Goal: Connect with others: Connect with other users

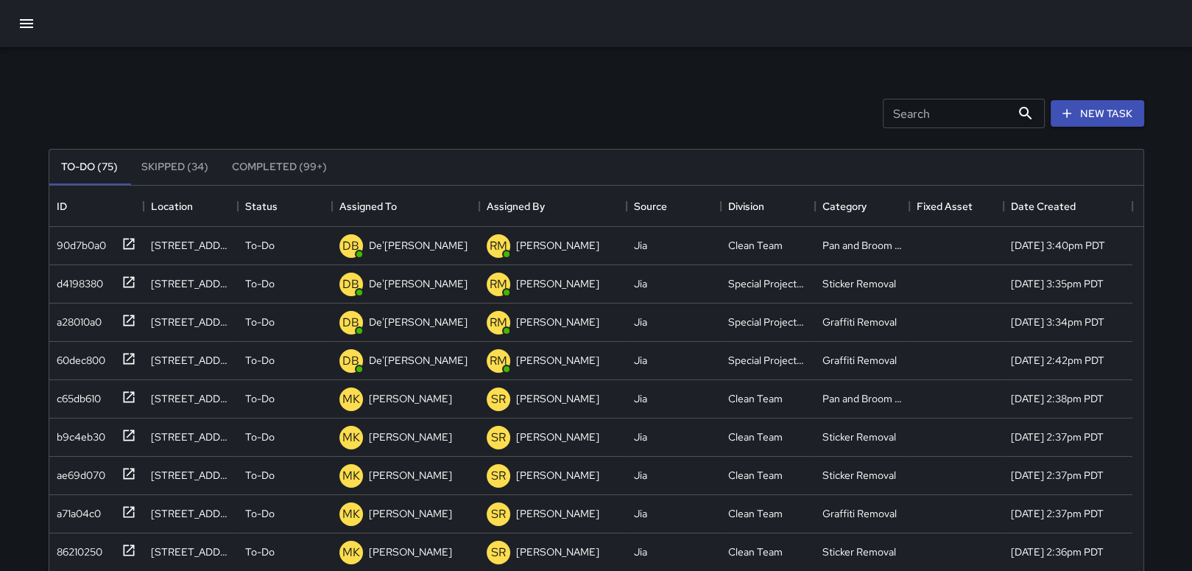
scroll to position [612, 1082]
click at [119, 391] on div at bounding box center [126, 396] width 21 height 24
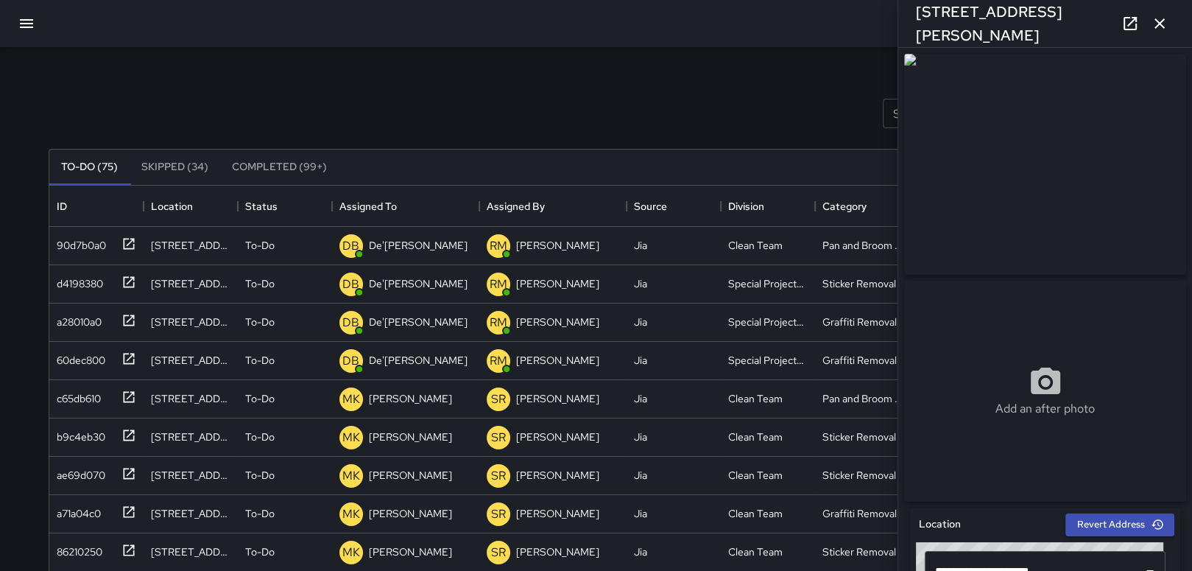
click at [1163, 24] on icon "button" at bounding box center [1160, 24] width 18 height 18
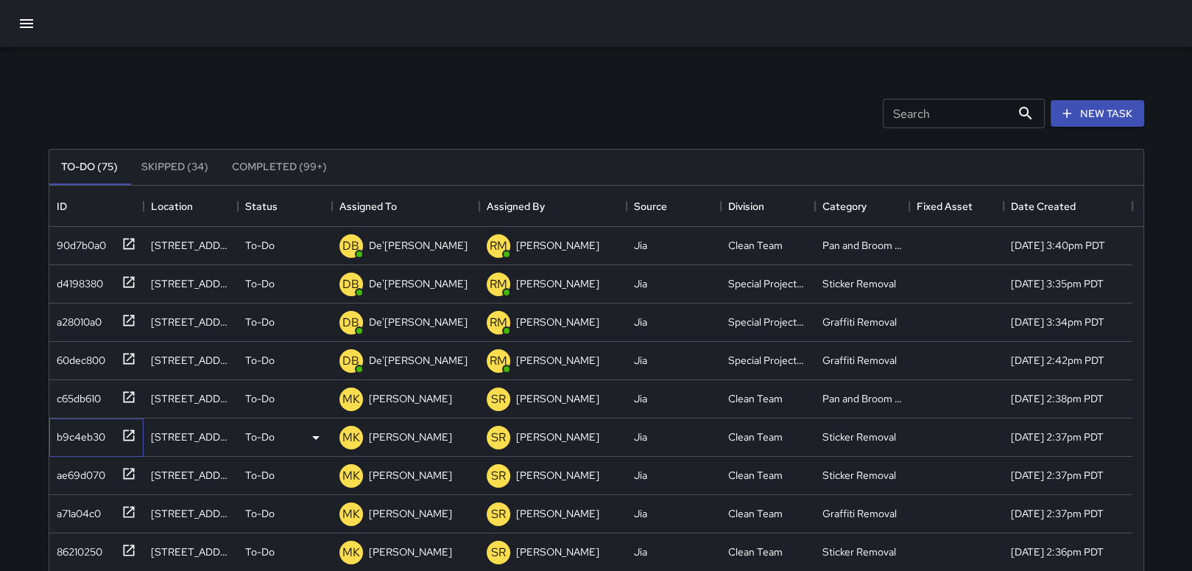
click at [123, 431] on icon at bounding box center [128, 434] width 11 height 11
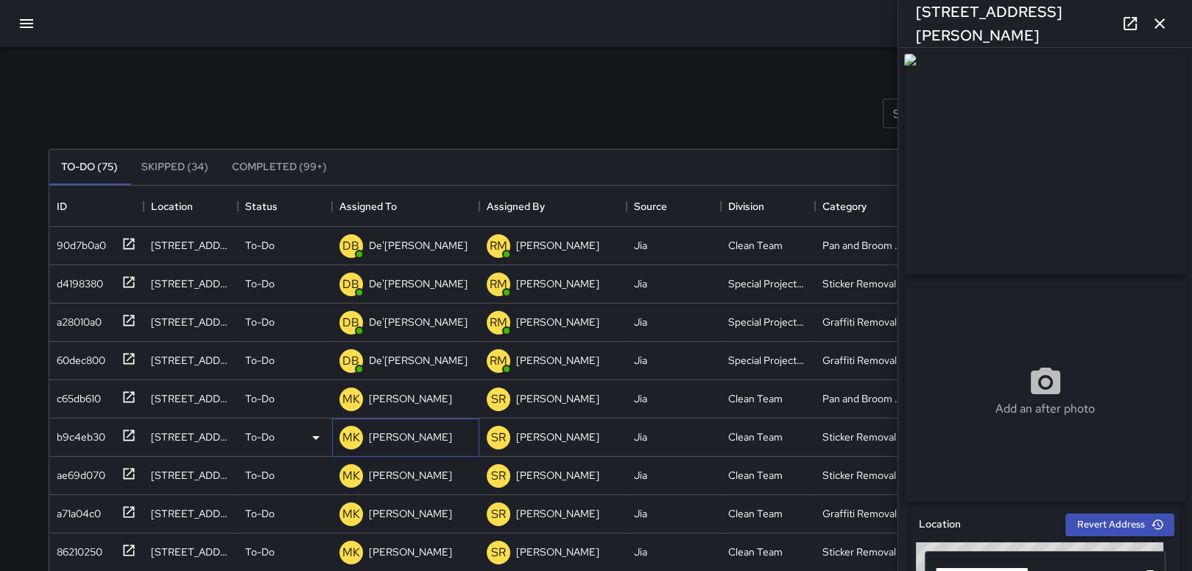
click at [418, 437] on div "MK [PERSON_NAME]" at bounding box center [405, 437] width 147 height 38
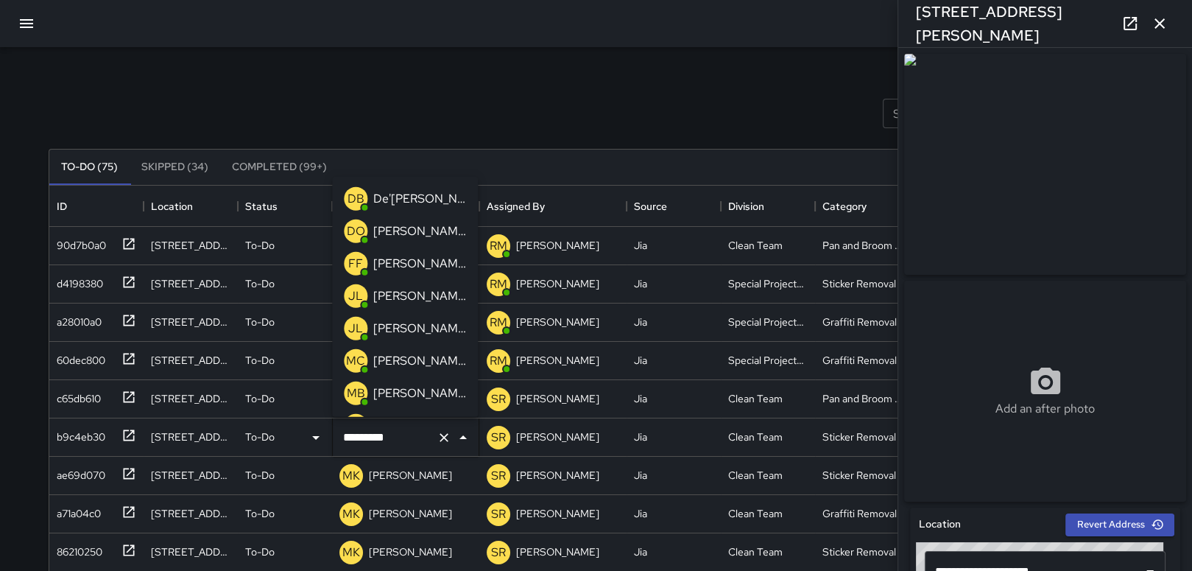
scroll to position [1029, 0]
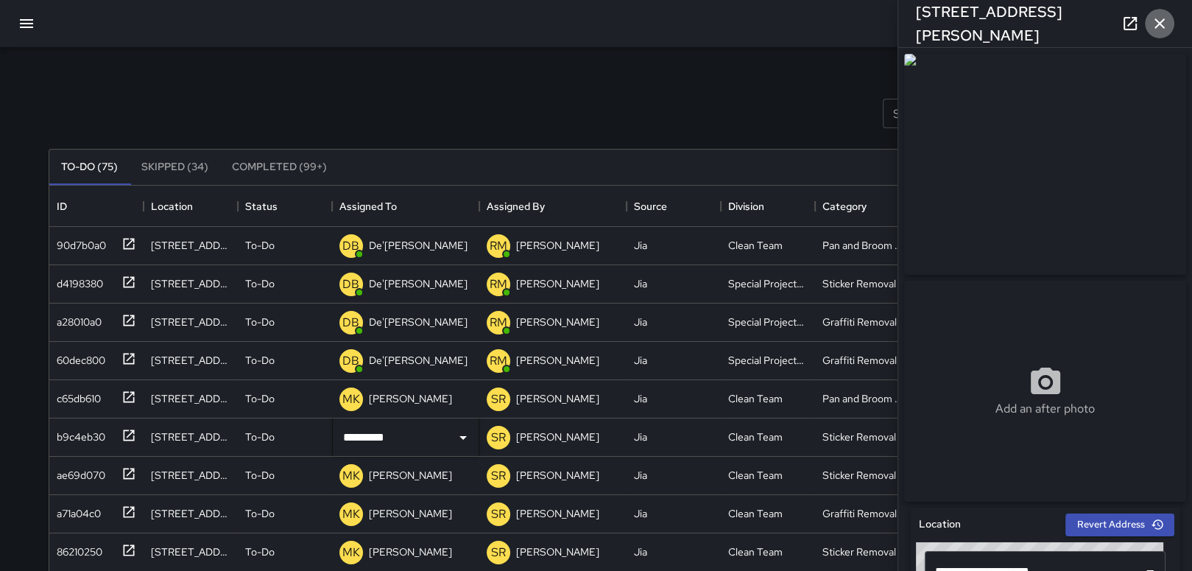
click at [1159, 16] on icon "button" at bounding box center [1160, 24] width 18 height 18
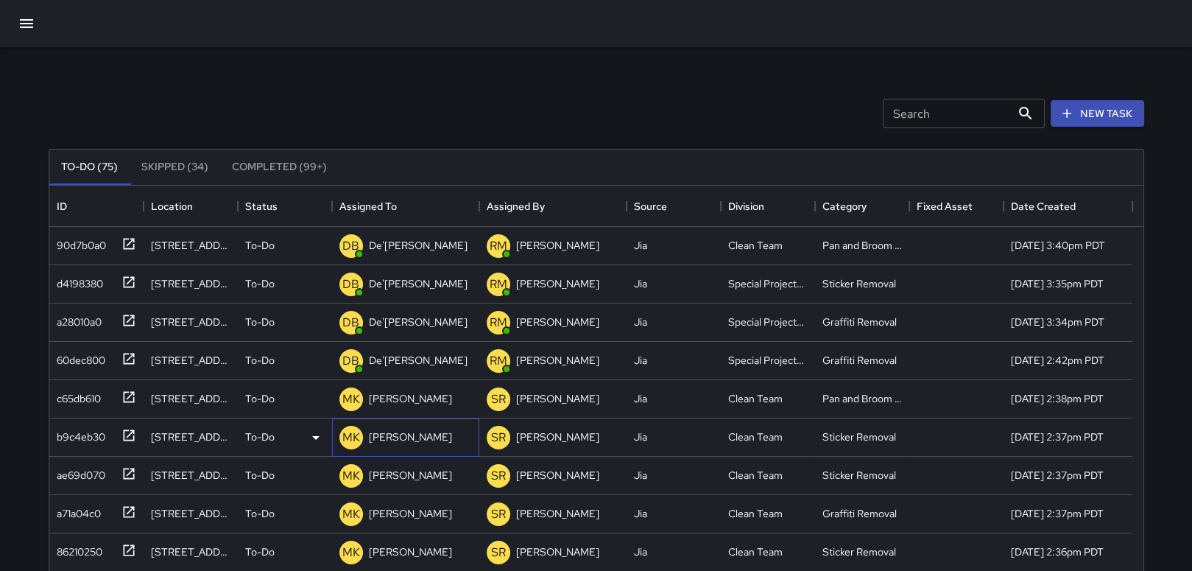
click at [389, 437] on p "[PERSON_NAME]" at bounding box center [410, 436] width 83 height 15
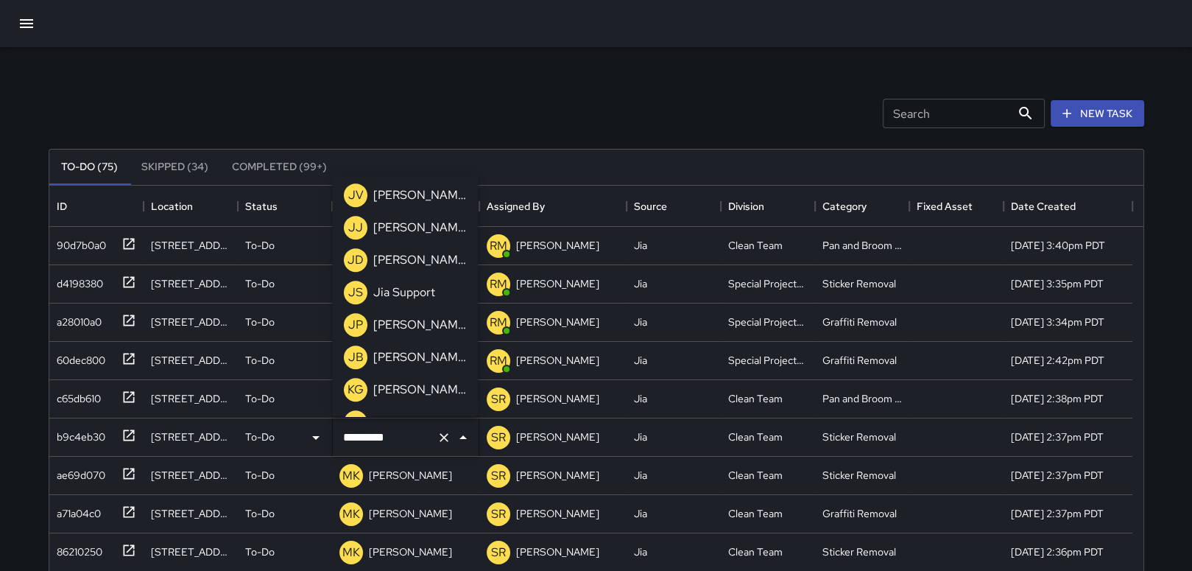
scroll to position [971, 0]
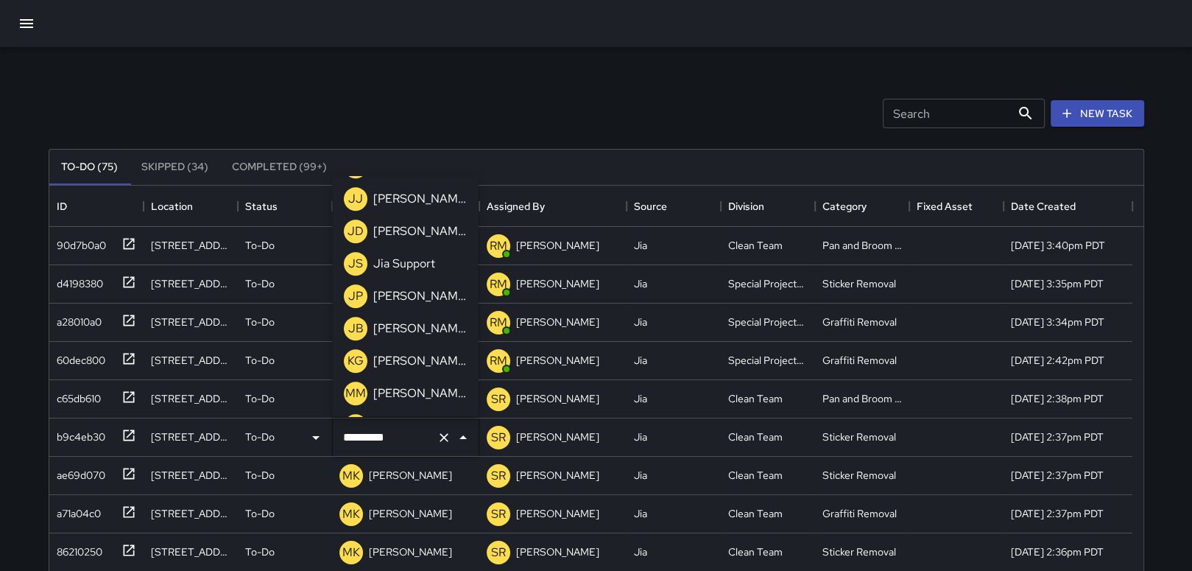
click at [415, 366] on p "[PERSON_NAME]" at bounding box center [419, 362] width 93 height 18
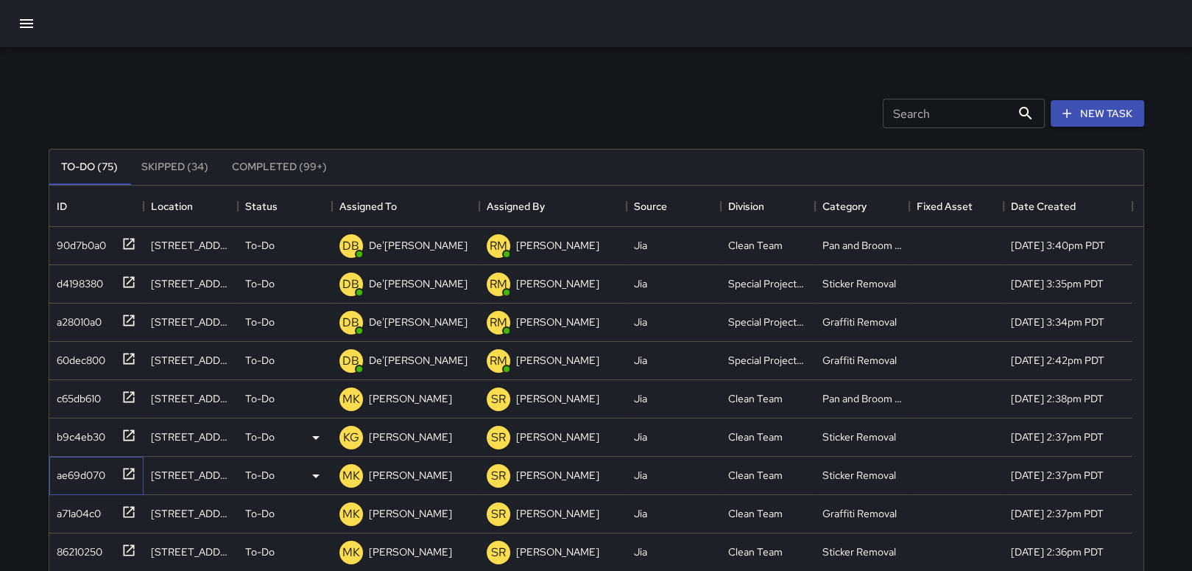
click at [123, 471] on icon at bounding box center [128, 473] width 11 height 11
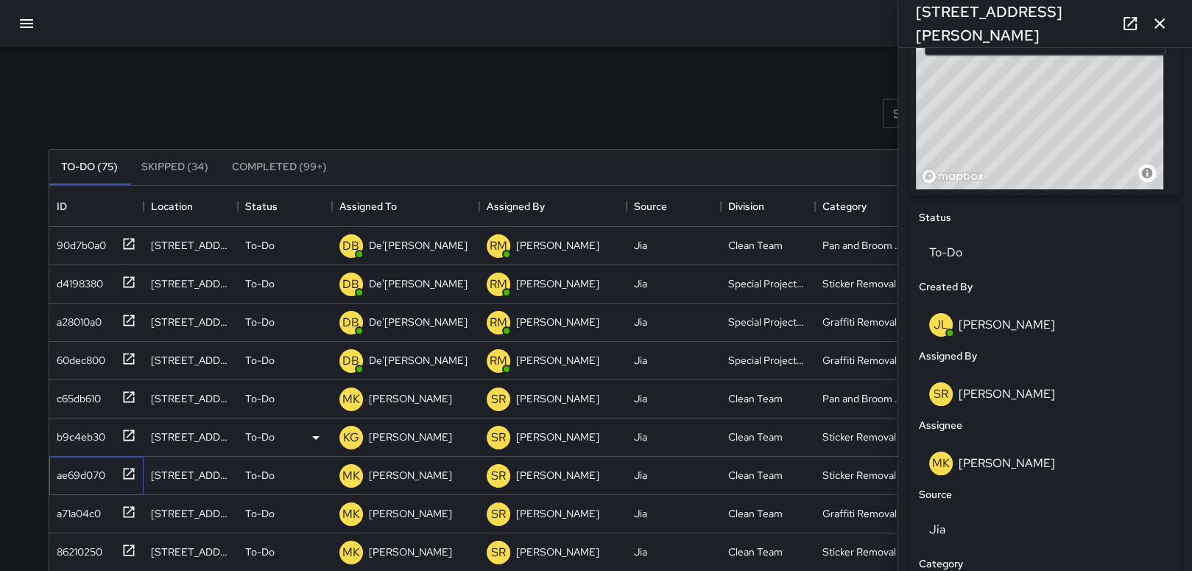
scroll to position [484, 0]
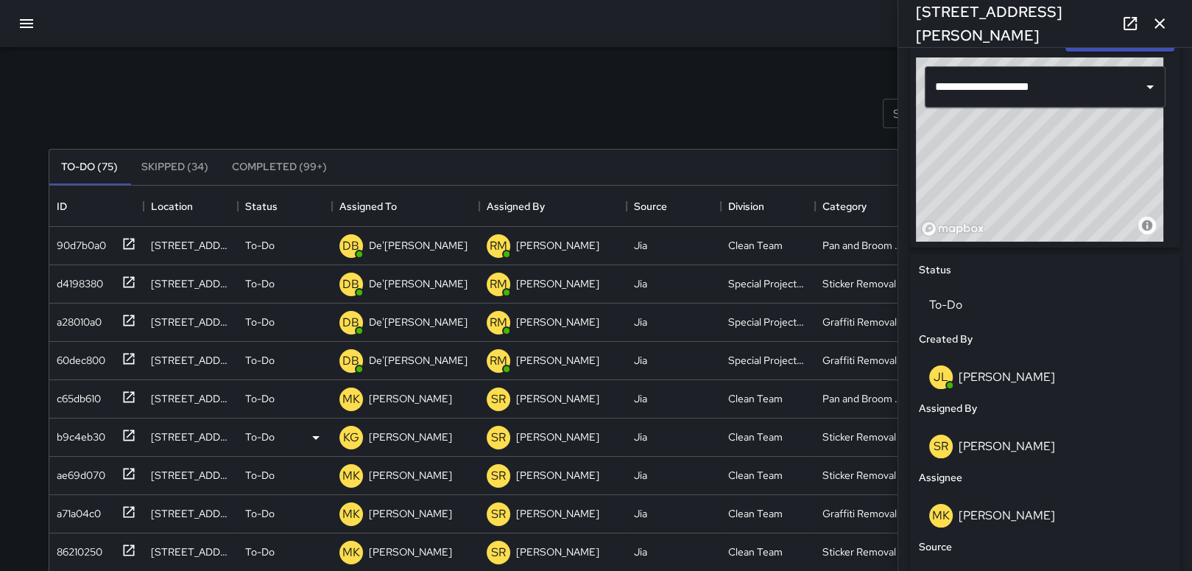
click at [1157, 19] on icon "button" at bounding box center [1160, 24] width 18 height 18
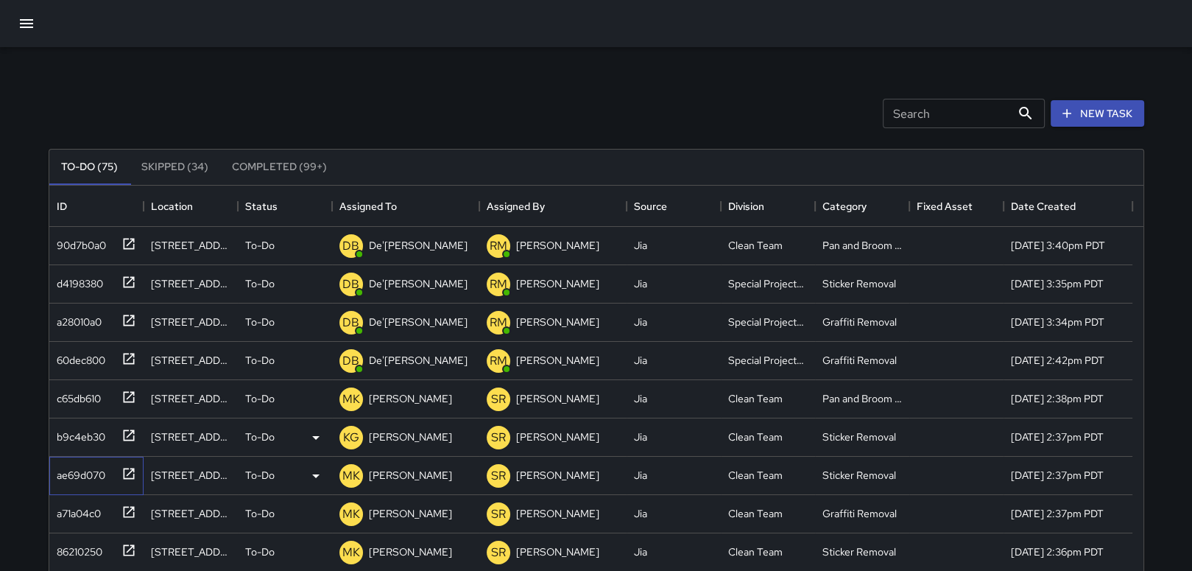
click at [129, 473] on icon at bounding box center [128, 473] width 11 height 11
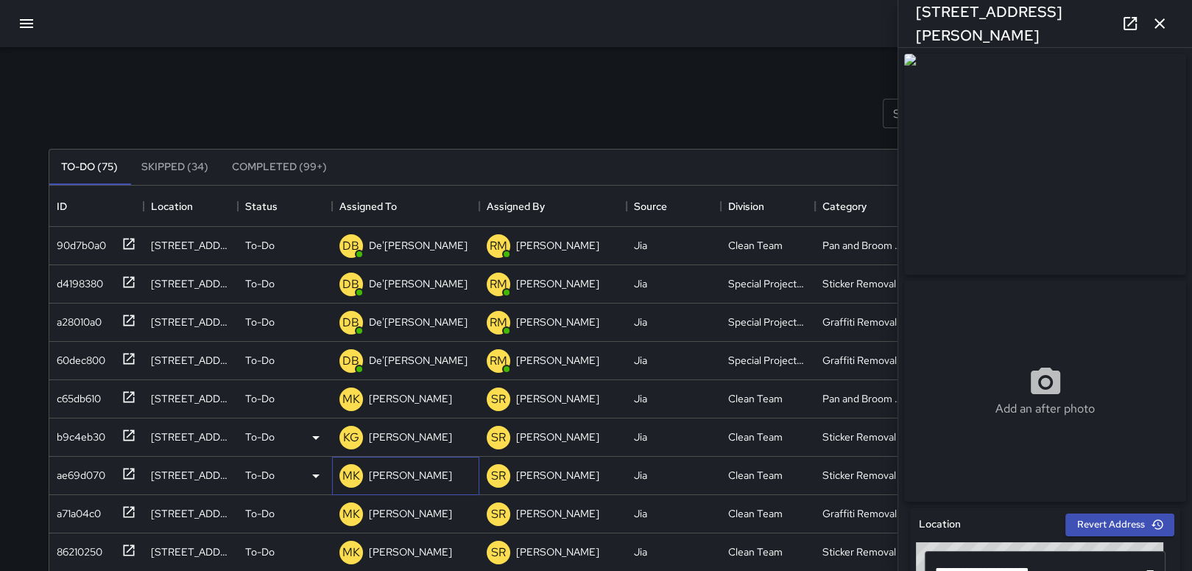
click at [373, 474] on p "[PERSON_NAME]" at bounding box center [410, 475] width 83 height 15
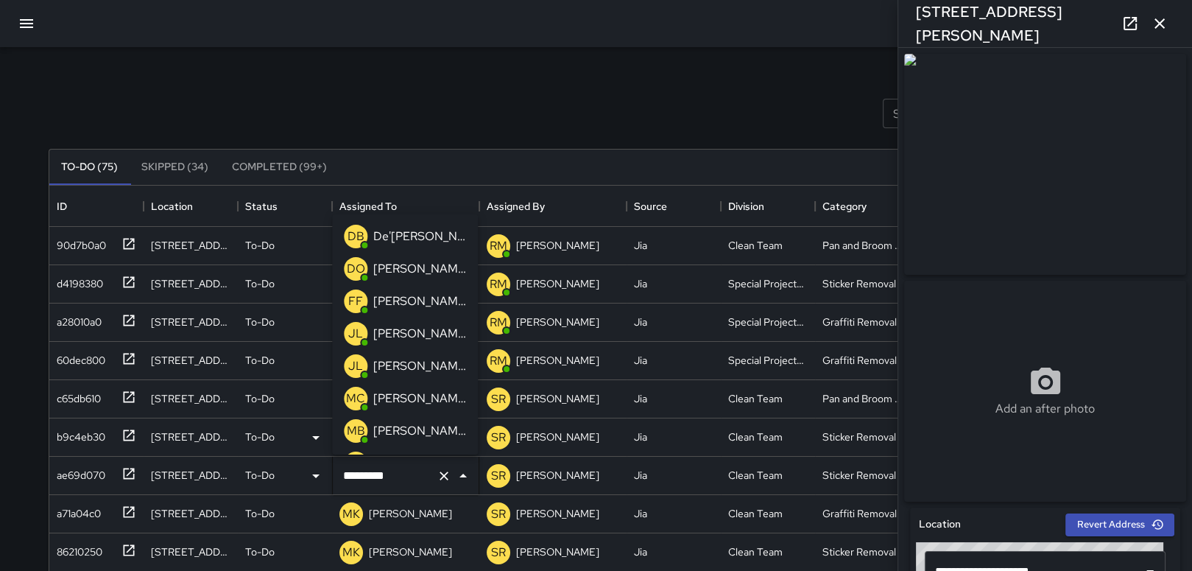
scroll to position [1029, 0]
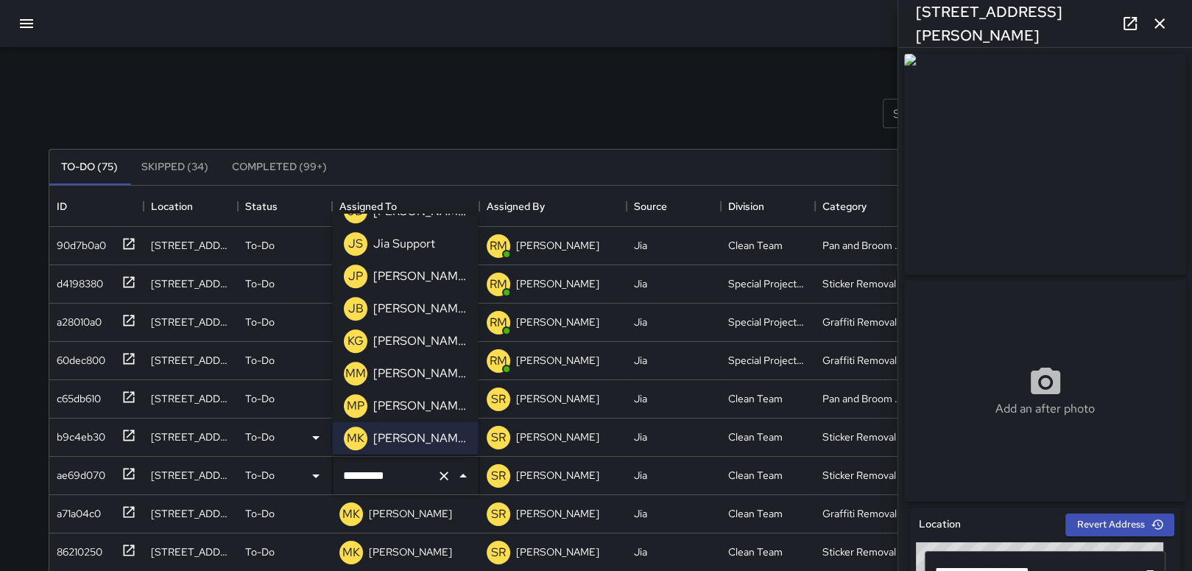
click at [1167, 17] on icon "button" at bounding box center [1160, 24] width 18 height 18
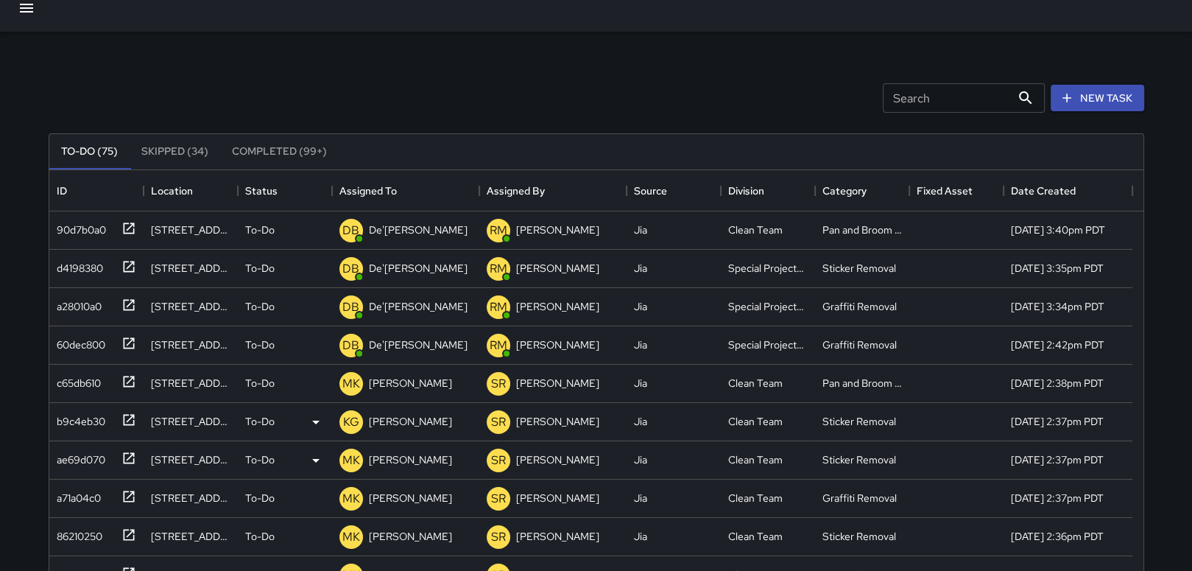
scroll to position [0, 0]
